Goal: Find specific page/section: Find specific page/section

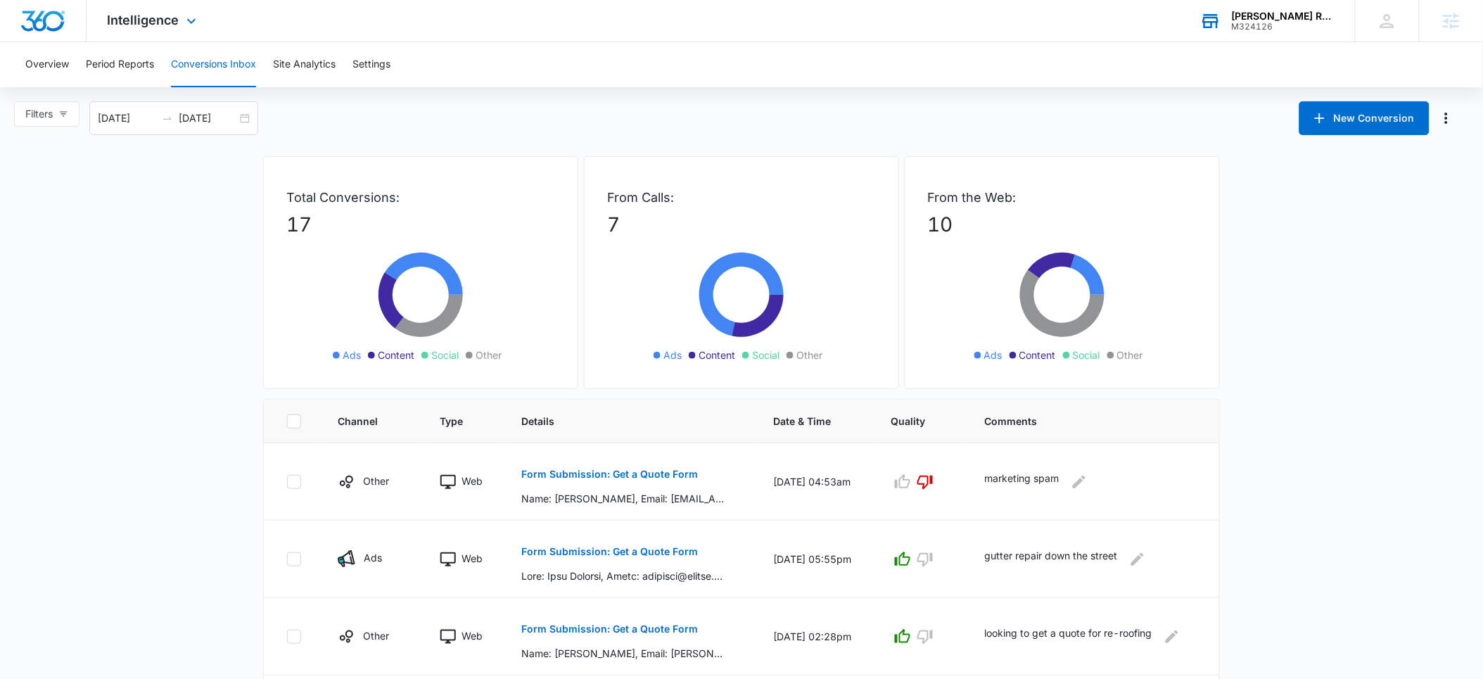
click at [1276, 22] on div "M324126" at bounding box center [1283, 27] width 103 height 10
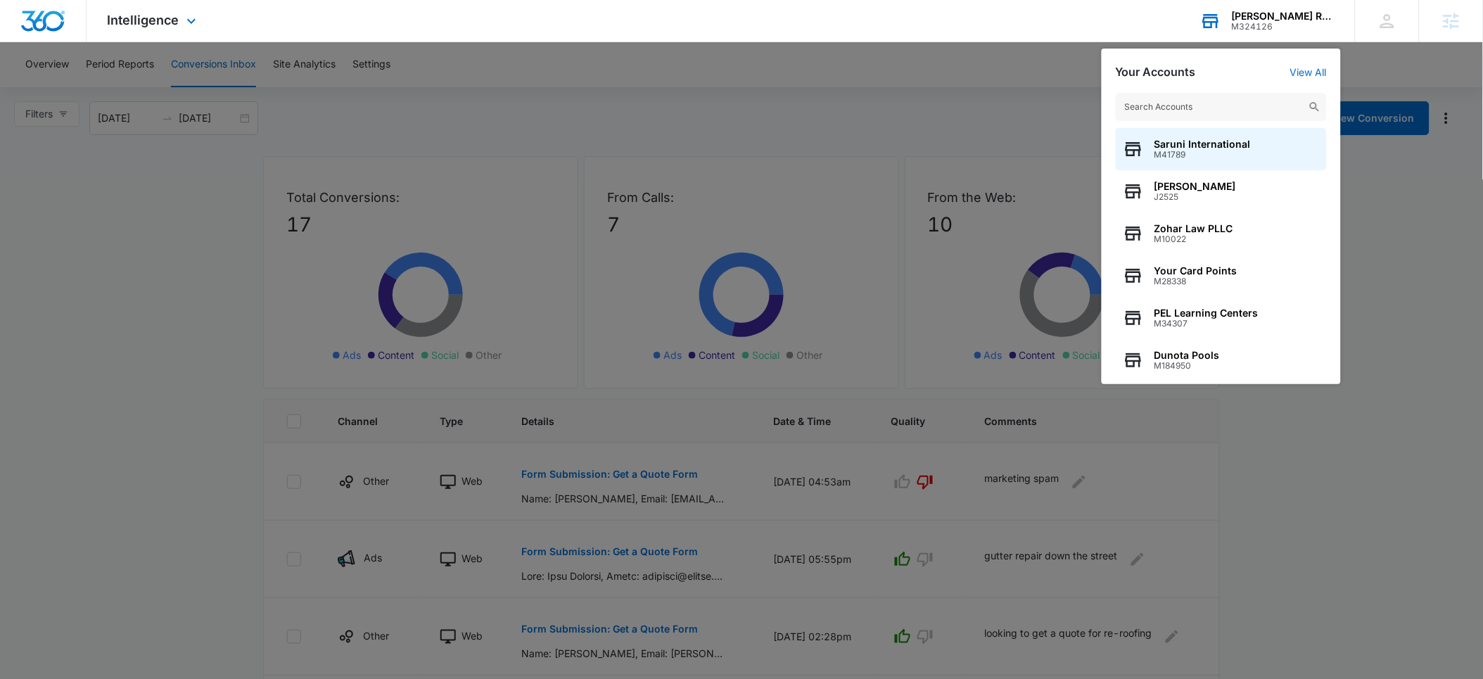
click at [1189, 101] on input "text" at bounding box center [1220, 107] width 211 height 28
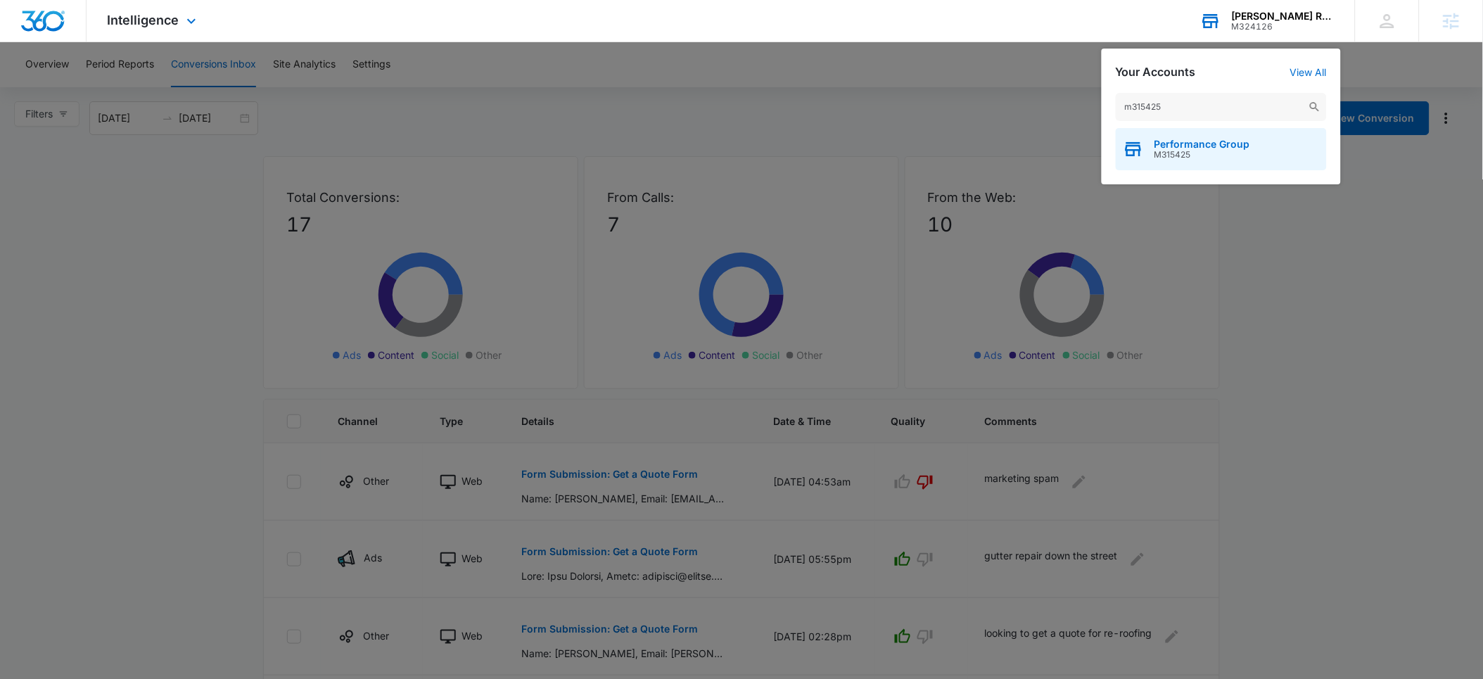
type input "m315425"
click at [1206, 155] on span "M315425" at bounding box center [1202, 155] width 96 height 10
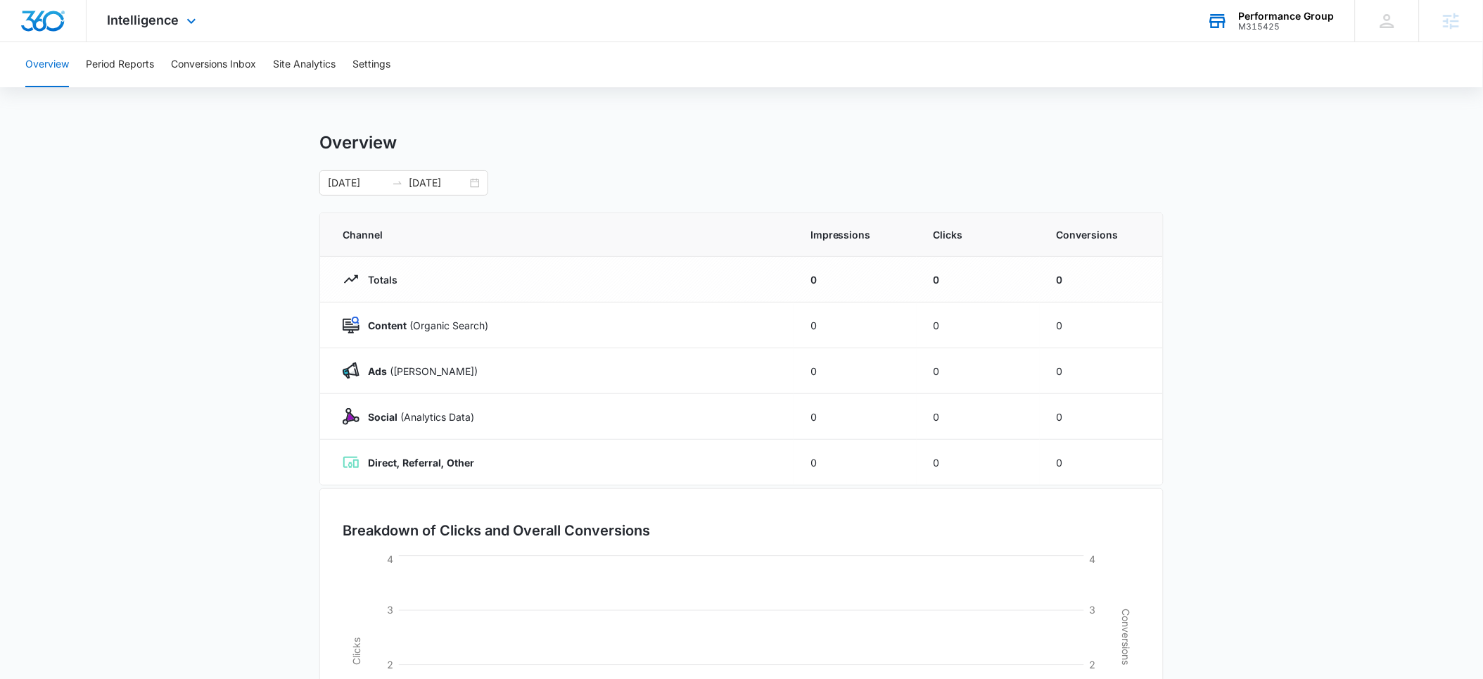
click at [1270, 22] on div "M315425" at bounding box center [1287, 27] width 96 height 10
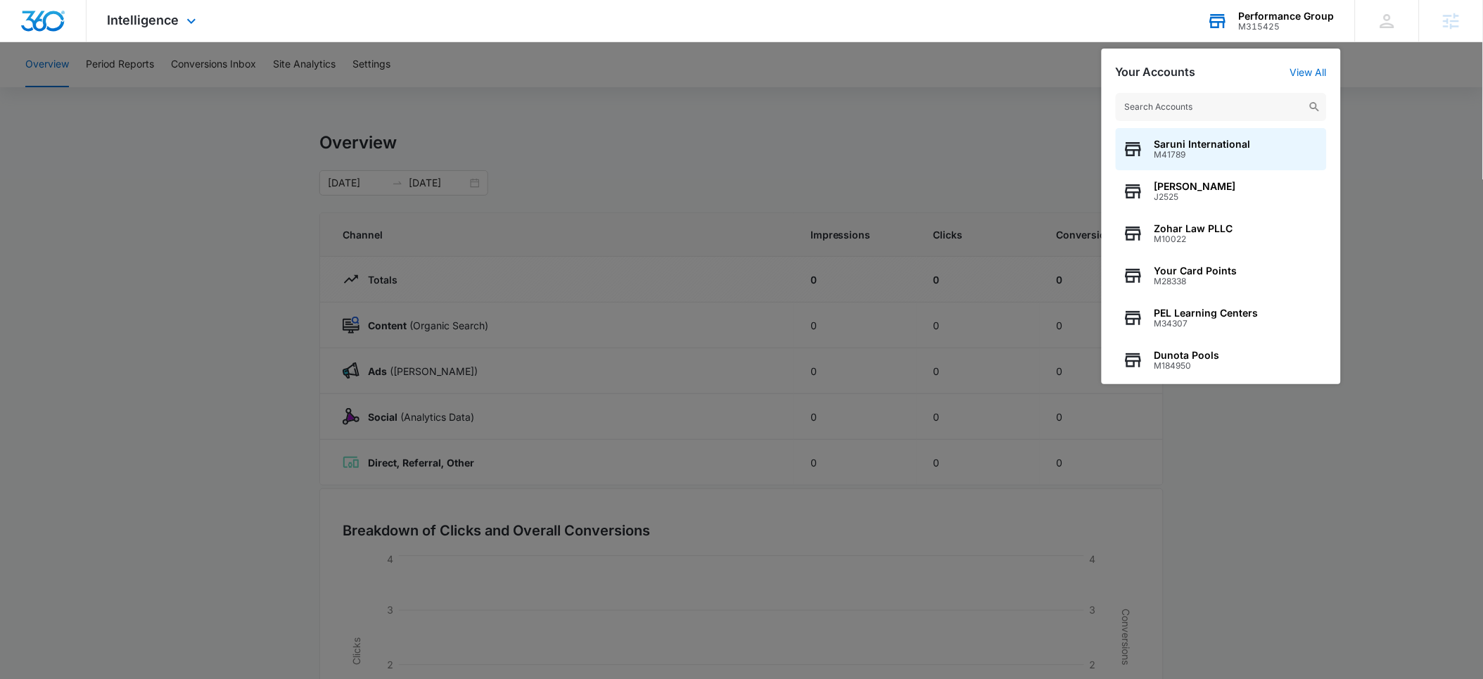
click at [1170, 103] on input "text" at bounding box center [1220, 107] width 211 height 28
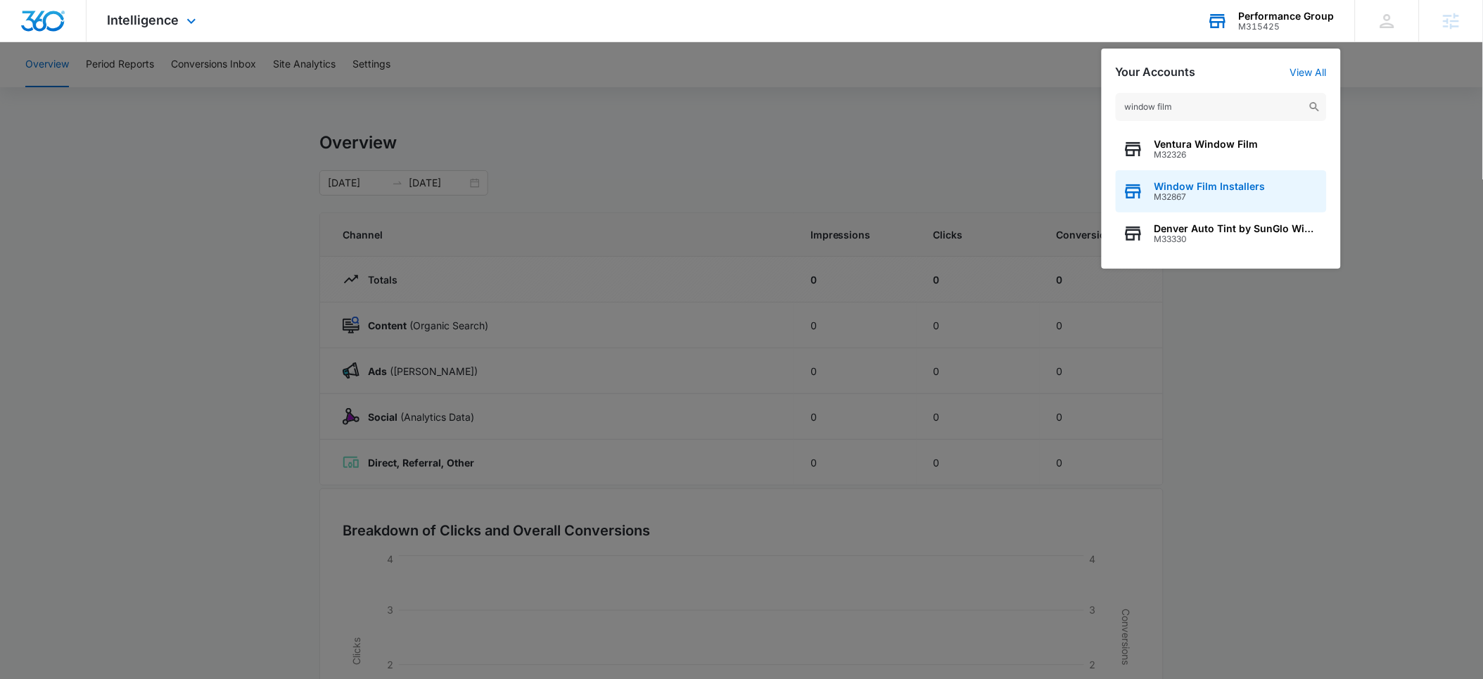
type input "window film"
click at [1182, 188] on span "Window Film Installers" at bounding box center [1209, 186] width 111 height 11
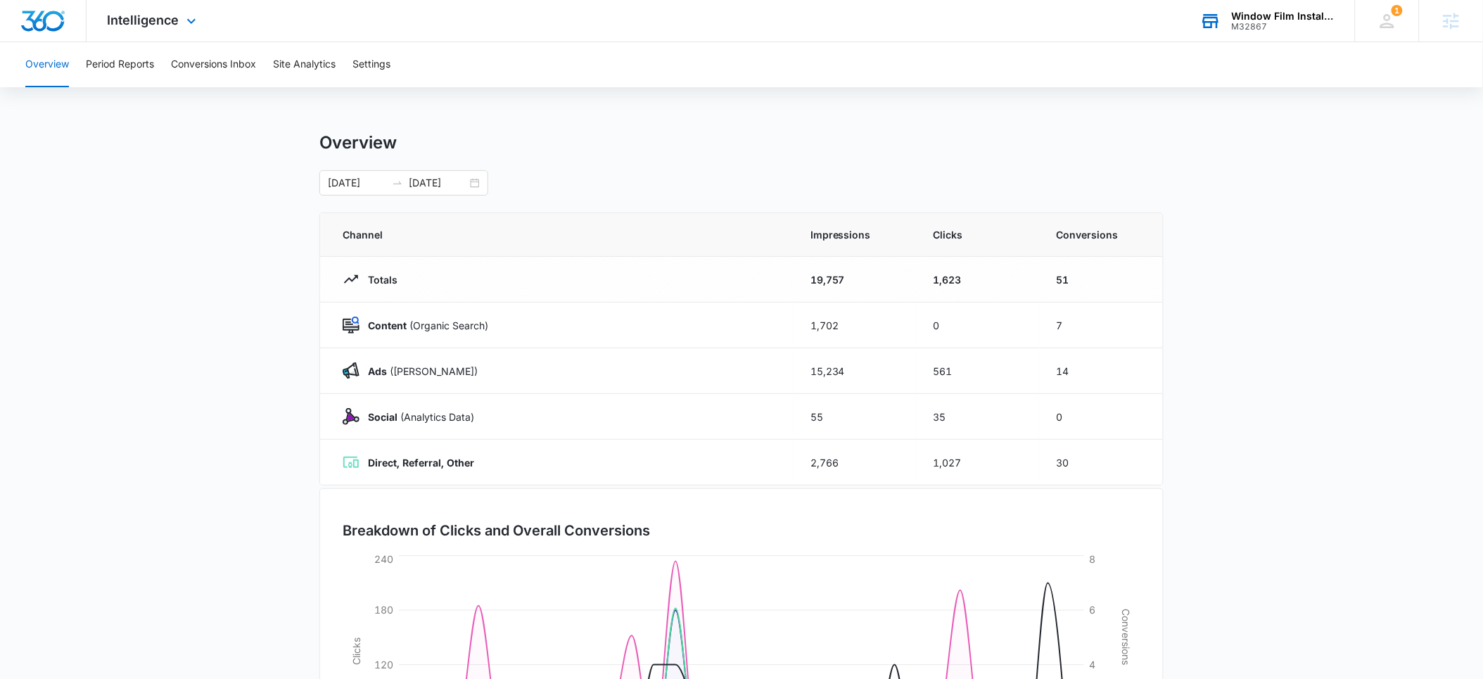
click at [152, 30] on div "Intelligence Apps Reputation Websites Forms CRM Email Social Shop Payments POS …" at bounding box center [154, 20] width 134 height 41
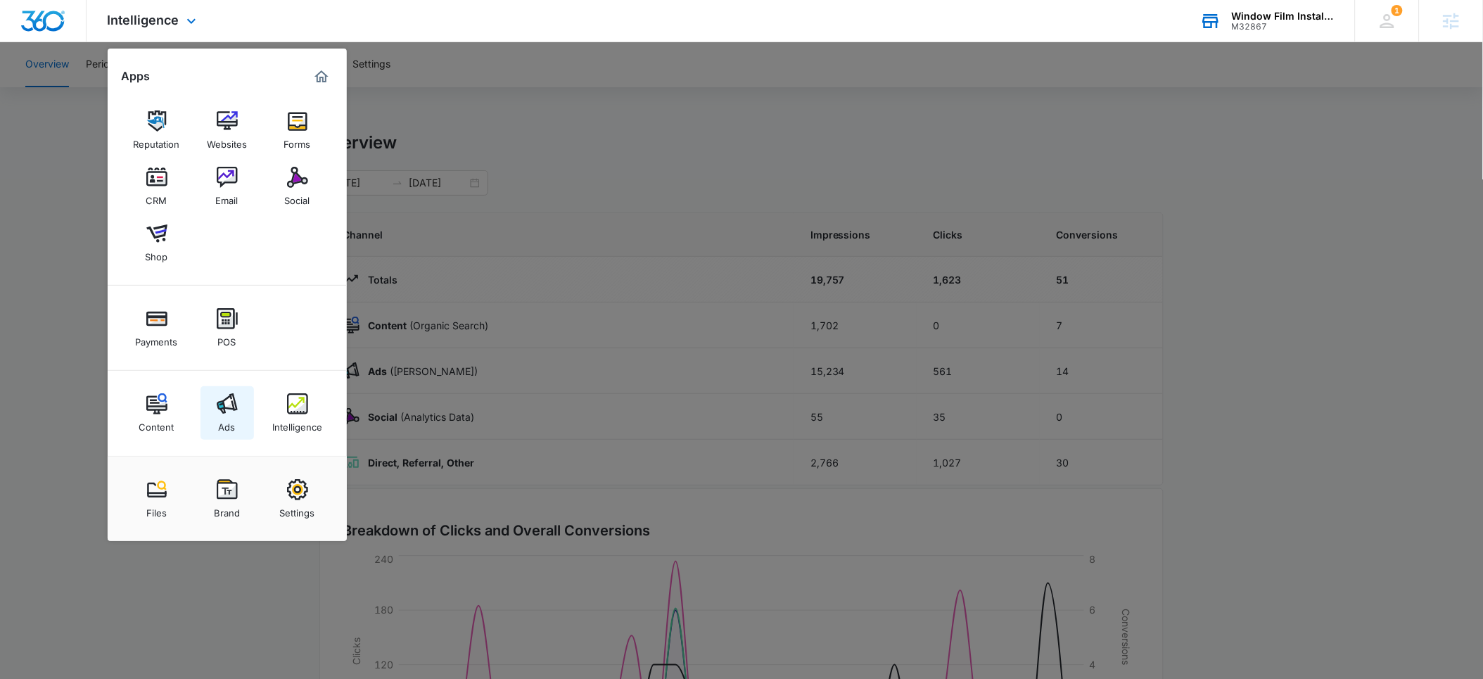
click at [234, 410] on img at bounding box center [227, 403] width 21 height 21
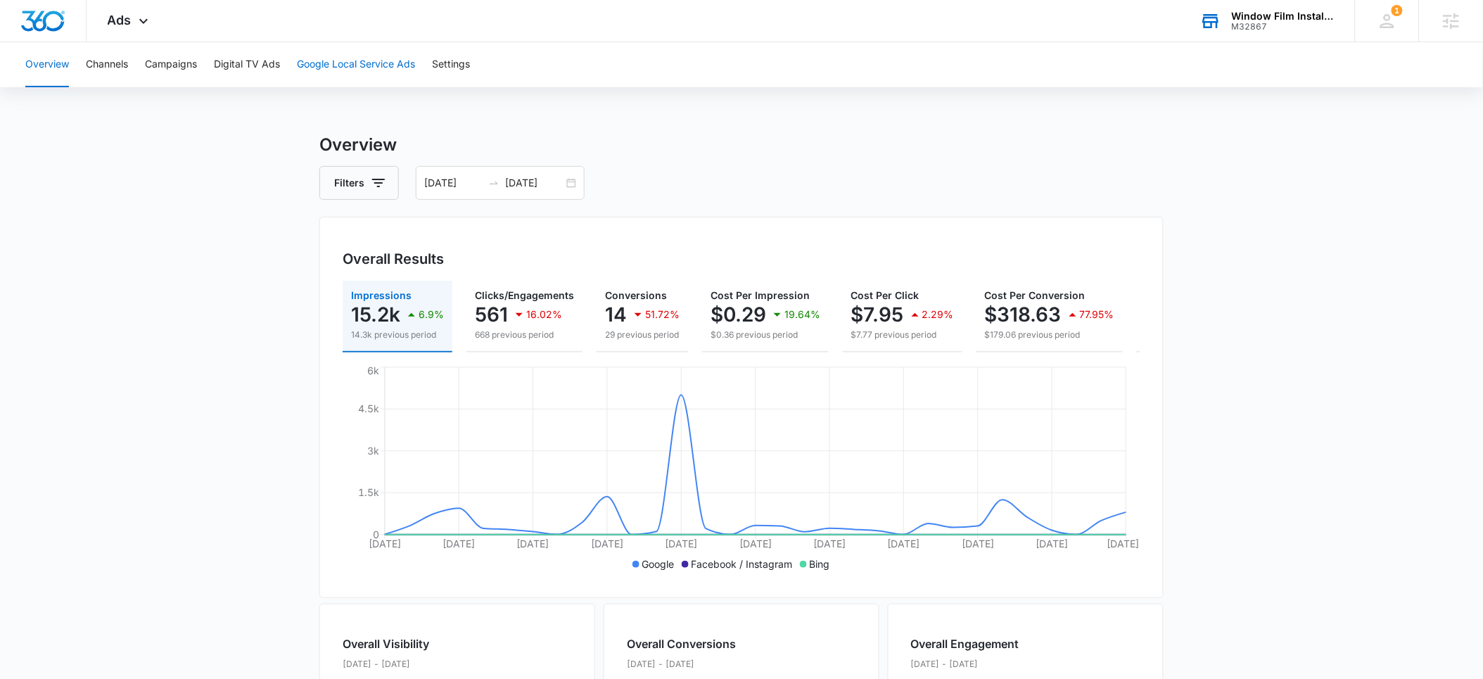
click at [377, 65] on button "Google Local Service Ads" at bounding box center [356, 64] width 118 height 45
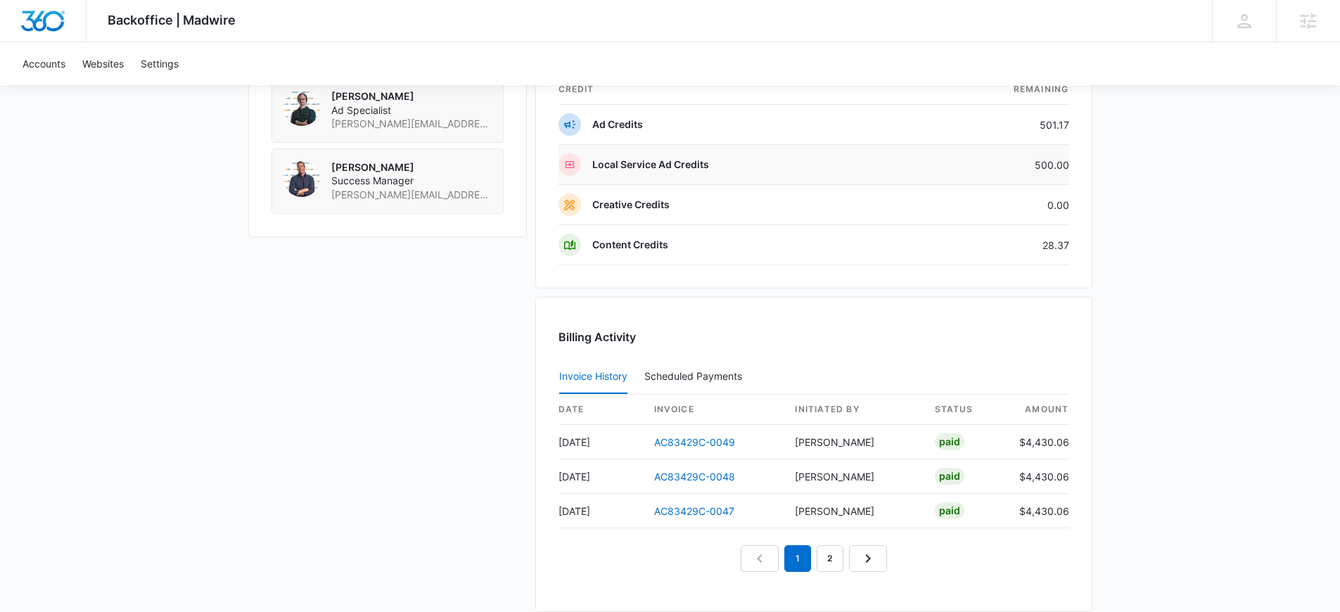
scroll to position [1153, 0]
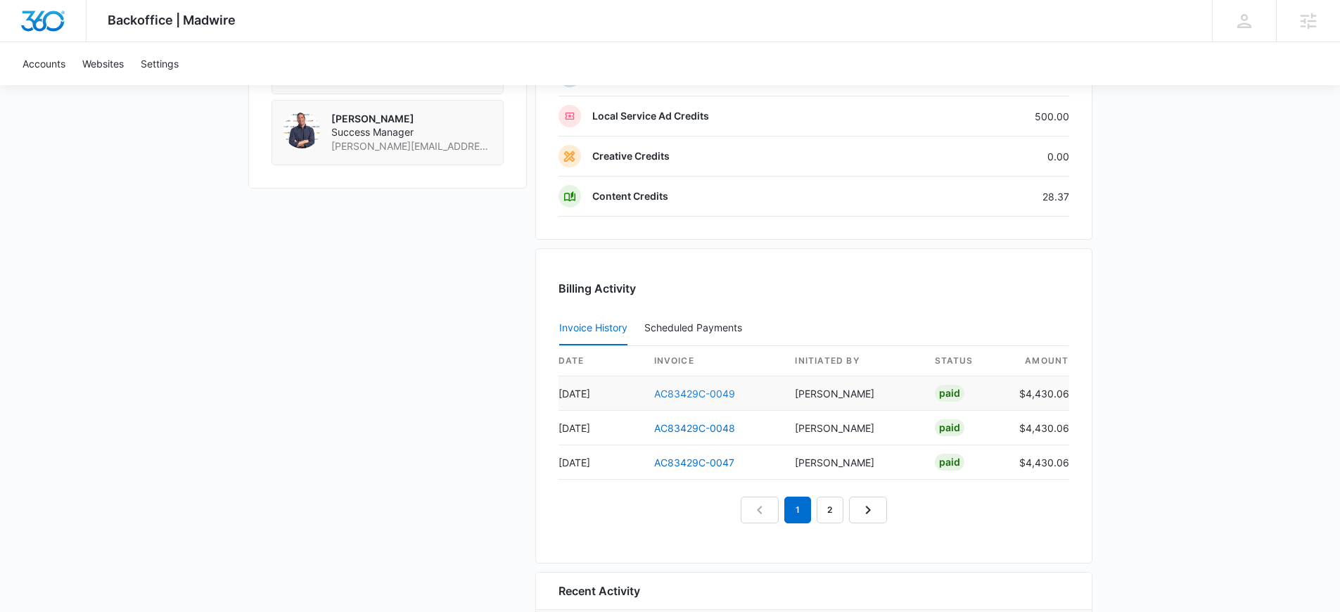
click at [702, 393] on link "AC83429C-0049" at bounding box center [694, 394] width 81 height 12
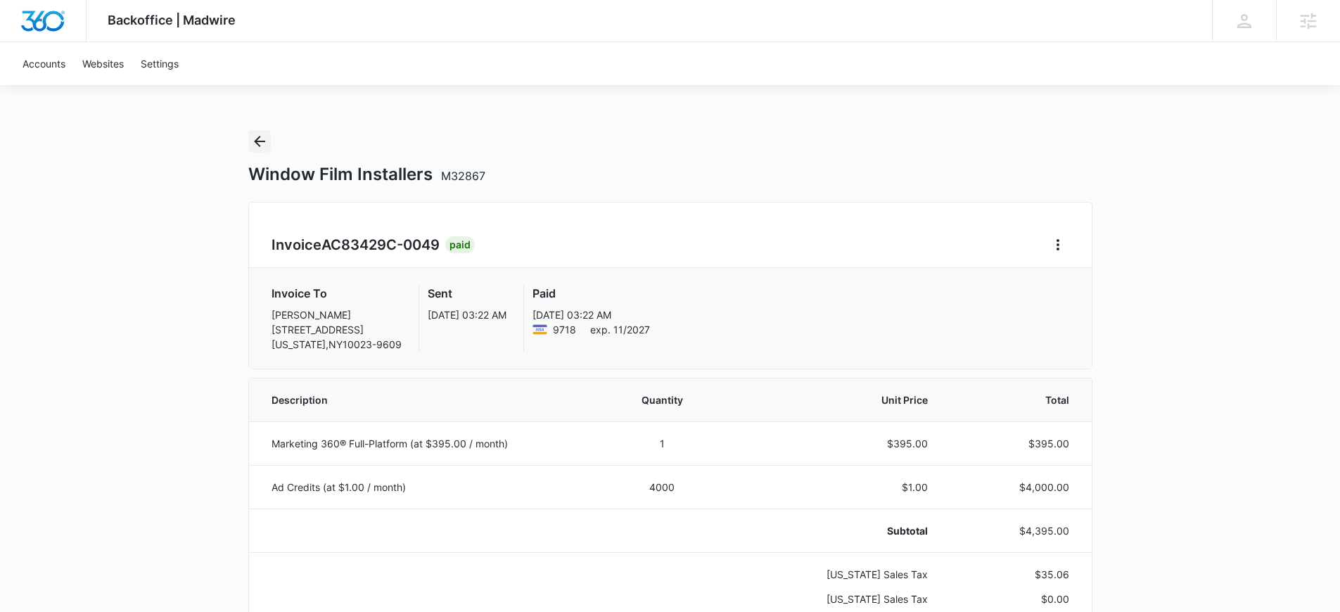
click at [266, 141] on icon "Back" at bounding box center [259, 141] width 17 height 17
